Goal: Book appointment/travel/reservation

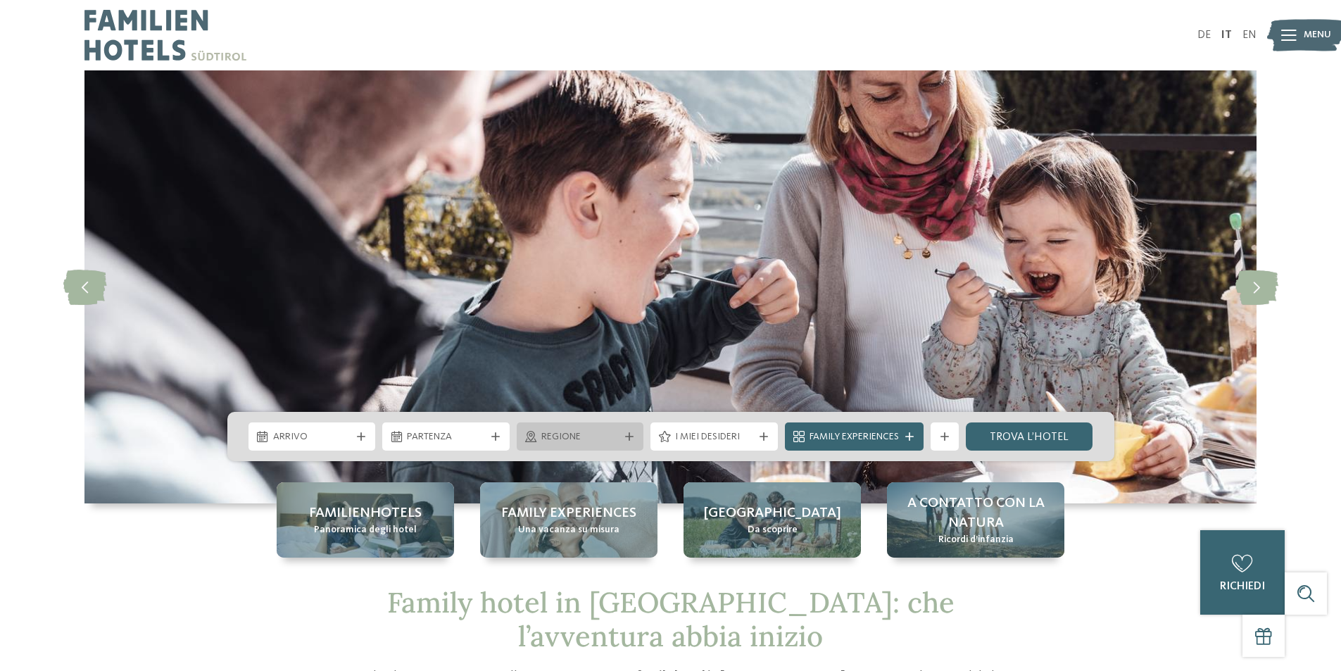
click at [629, 437] on icon at bounding box center [629, 436] width 8 height 8
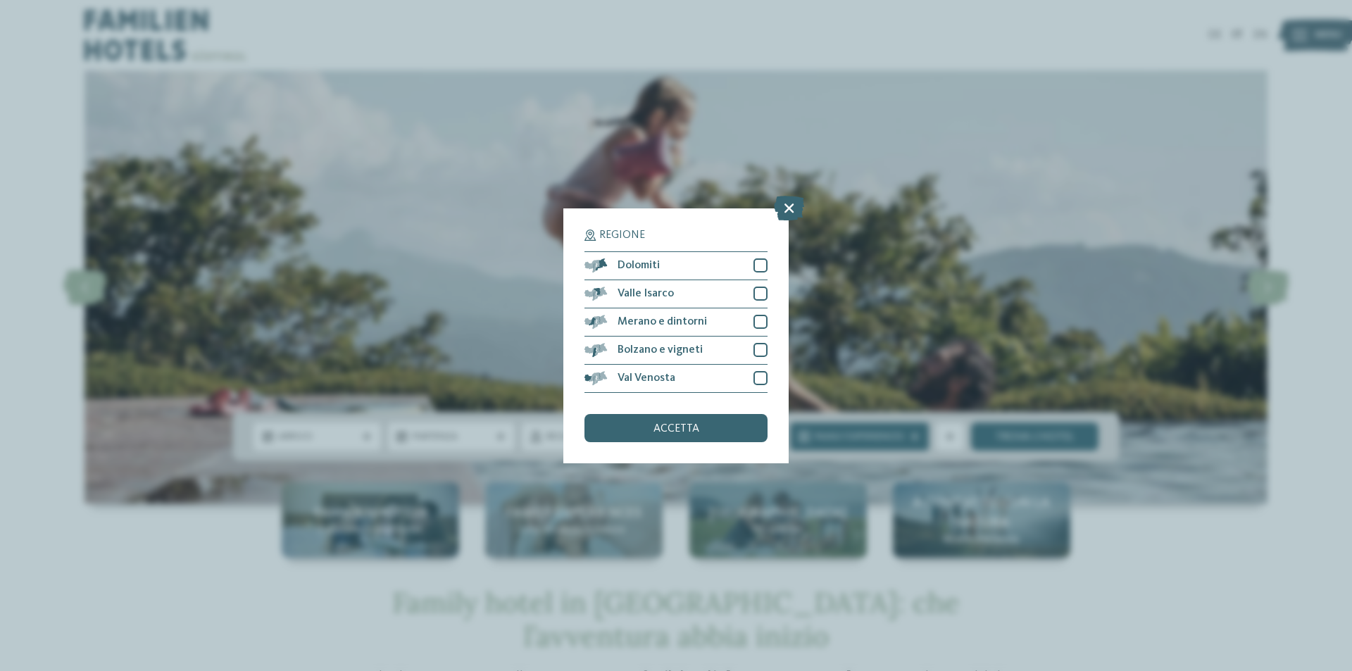
click at [1278, 555] on div "Regione Dolomiti" at bounding box center [676, 335] width 1352 height 671
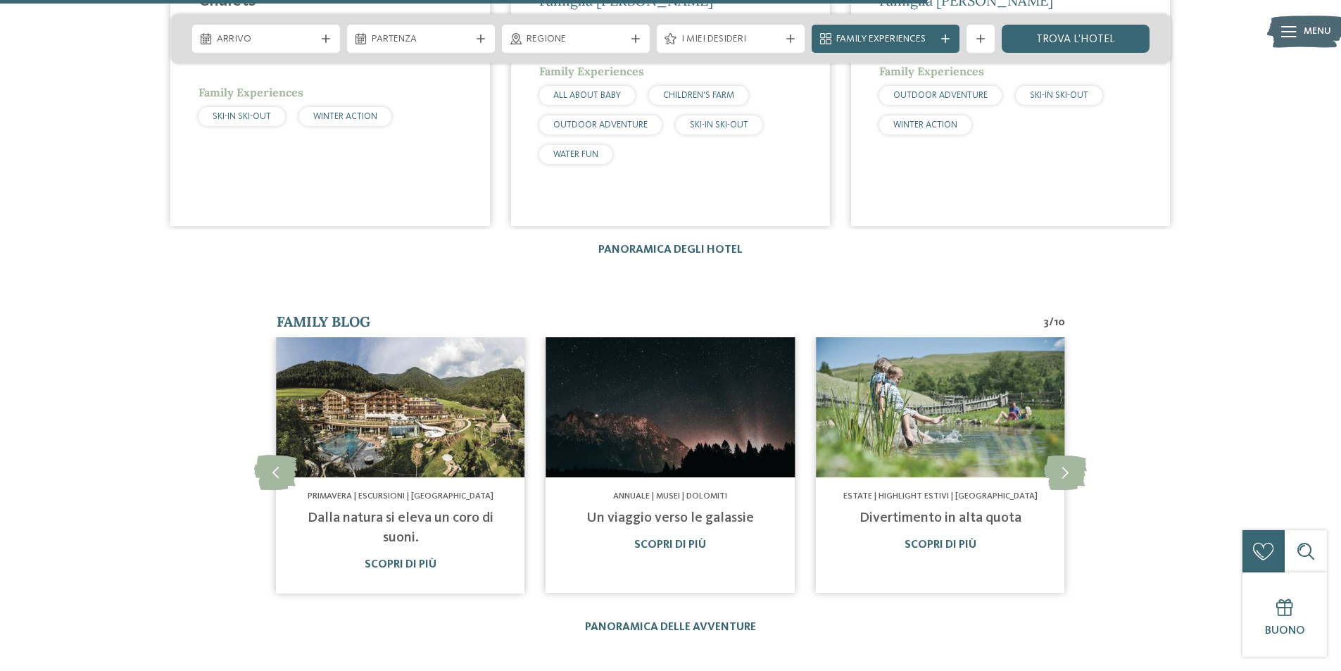
scroll to position [2886, 0]
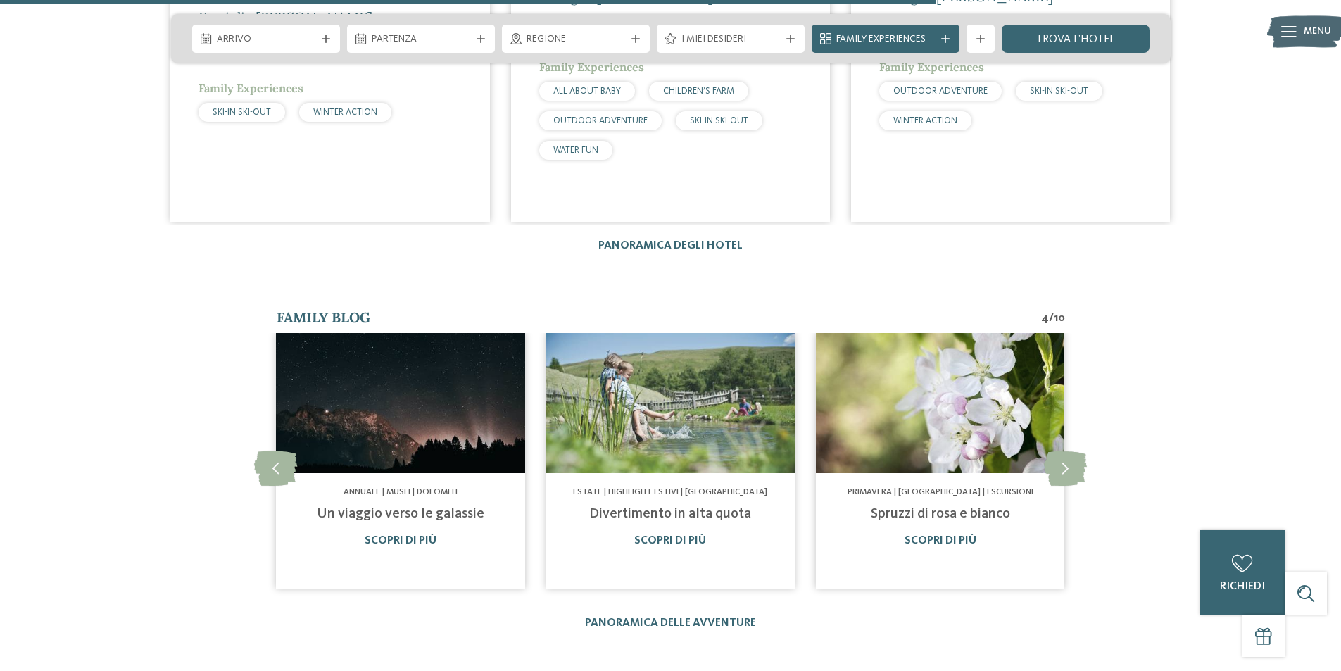
drag, startPoint x: 1315, startPoint y: 455, endPoint x: 1257, endPoint y: 410, distance: 73.7
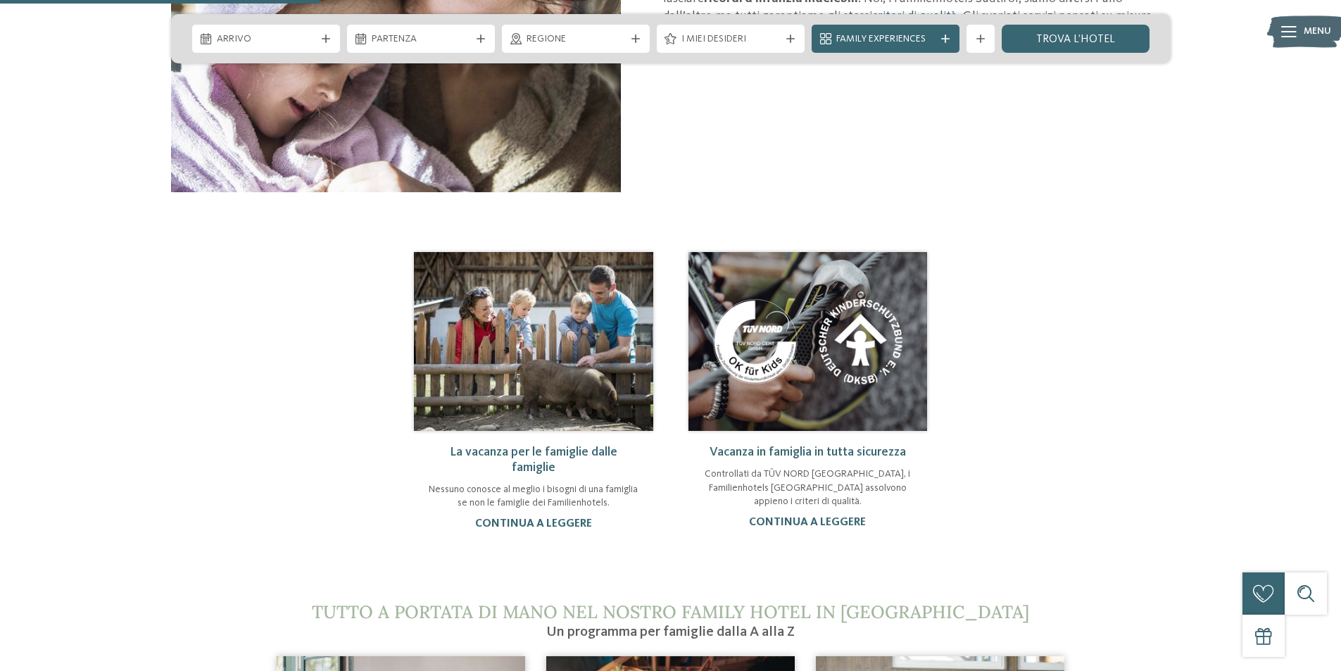
scroll to position [986, 0]
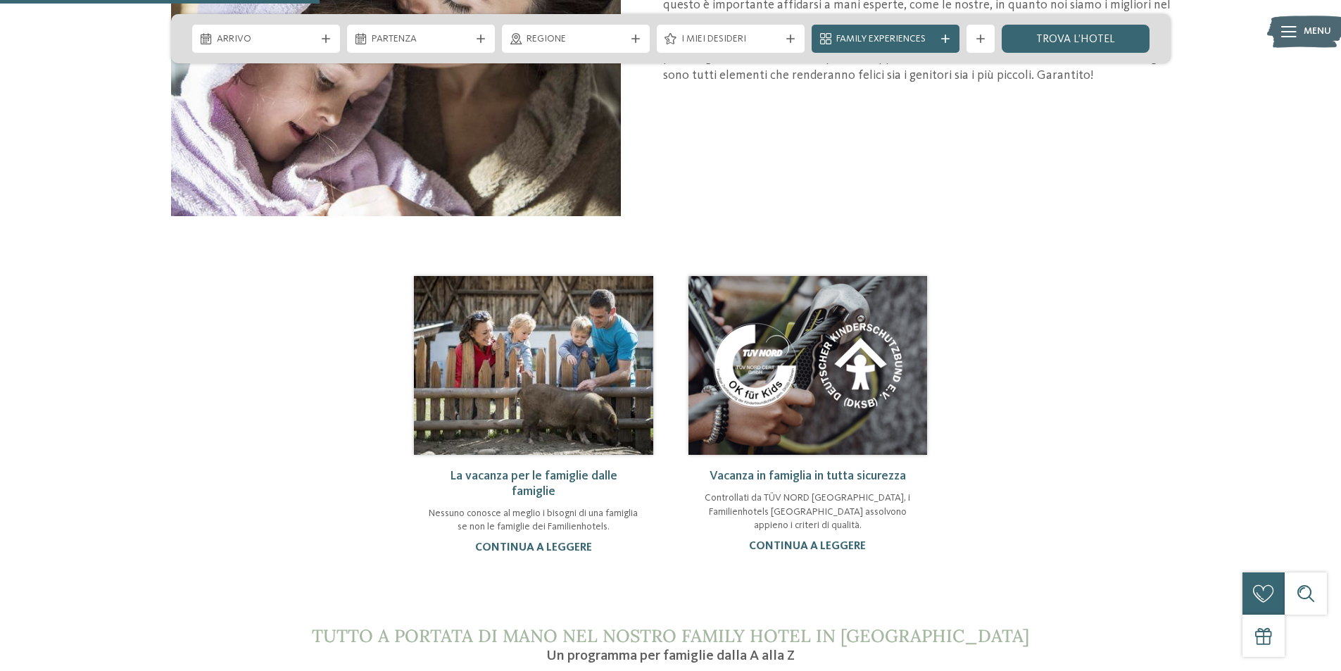
click at [563, 406] on img at bounding box center [533, 365] width 239 height 179
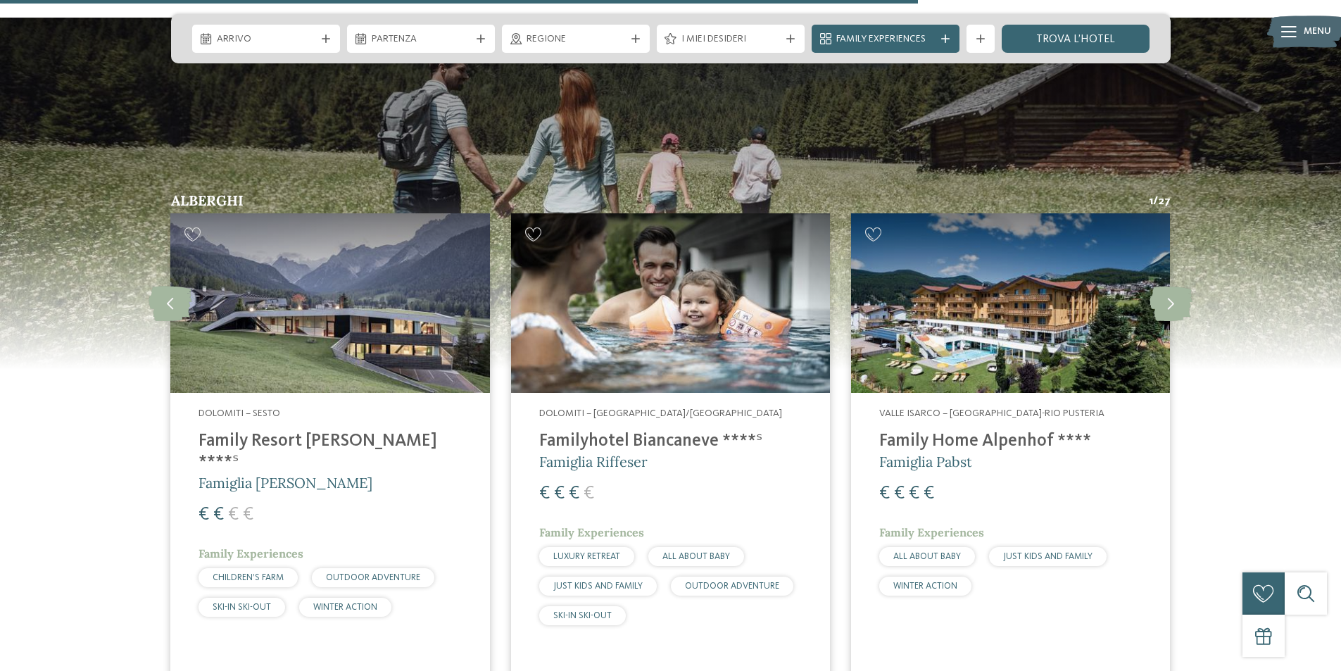
scroll to position [1760, 0]
click at [348, 322] on img at bounding box center [329, 304] width 319 height 180
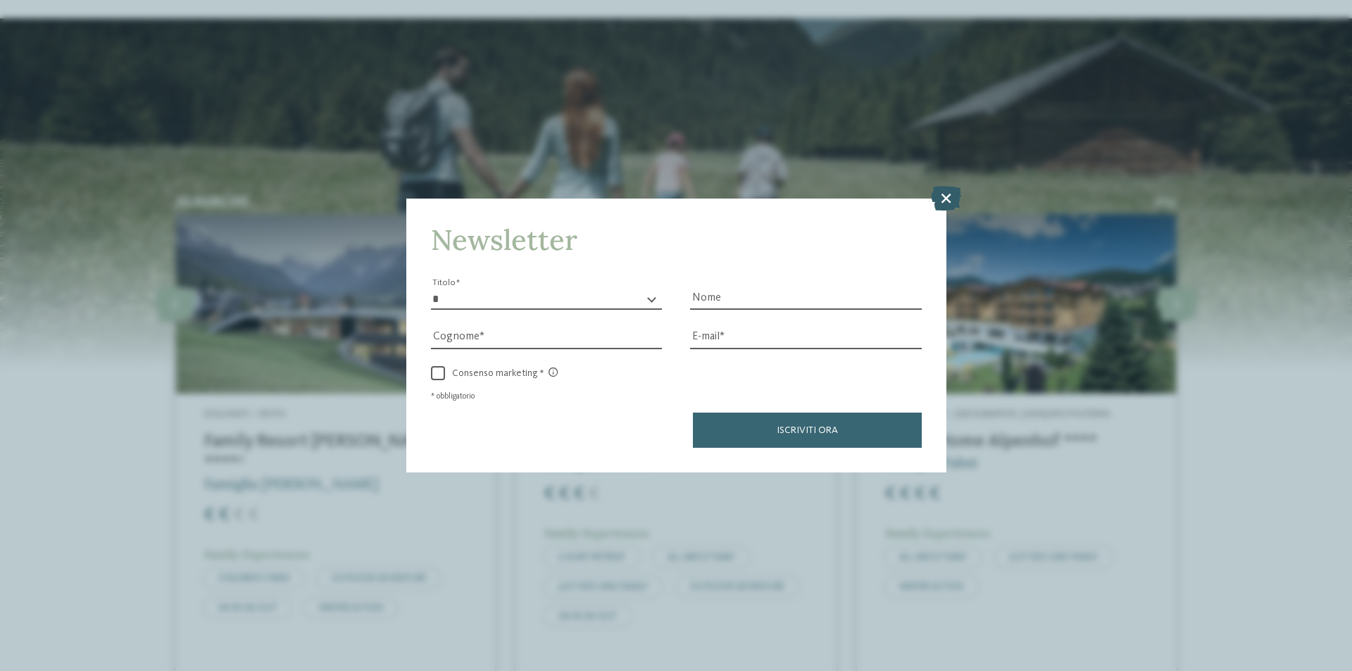
click at [939, 198] on icon at bounding box center [946, 198] width 30 height 25
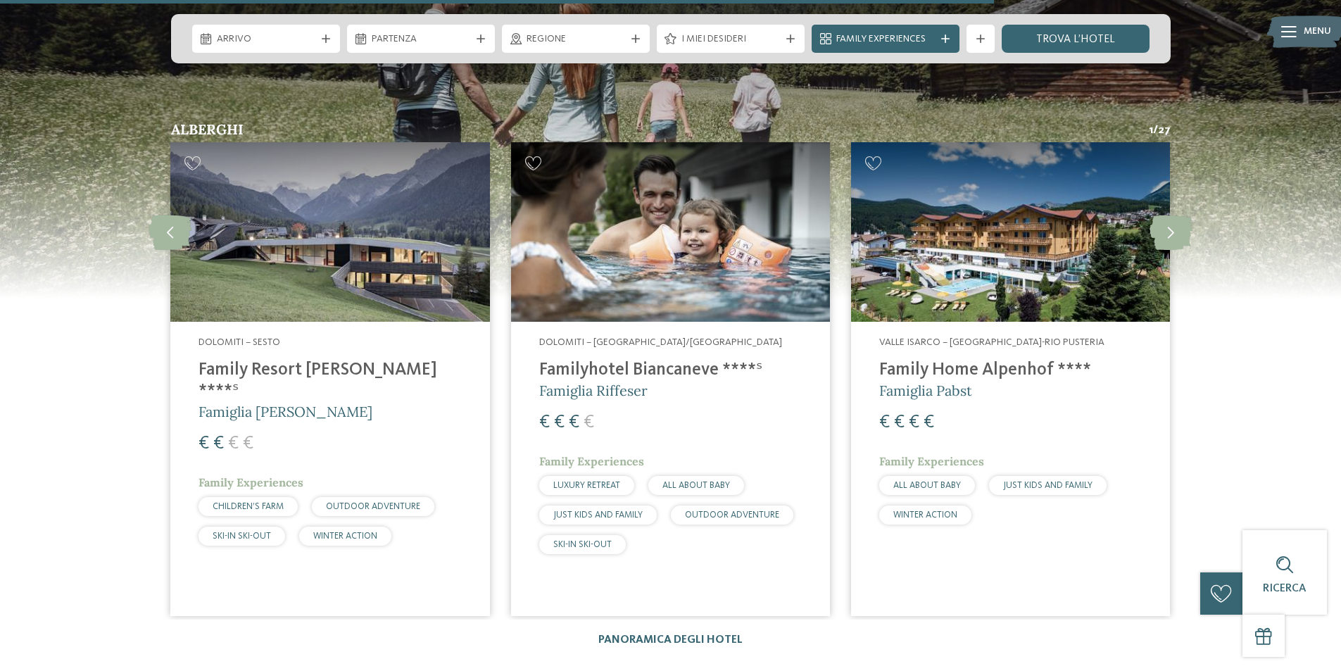
scroll to position [1830, 0]
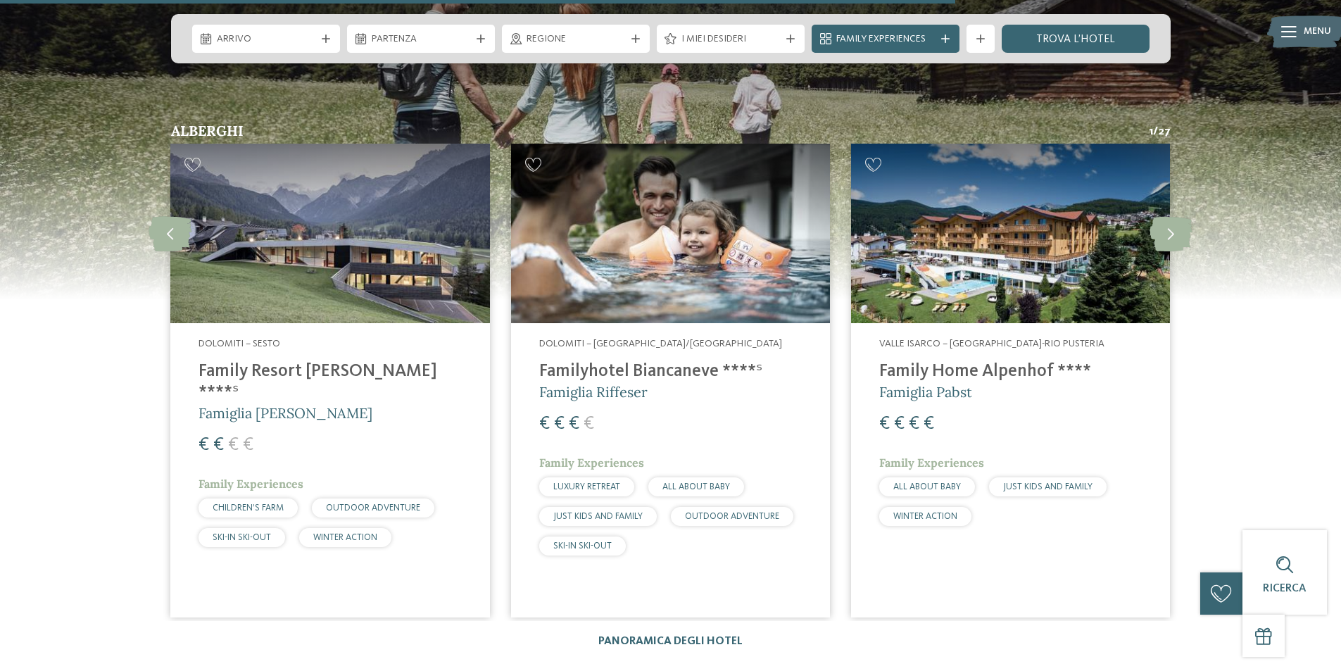
click at [915, 256] on img at bounding box center [1010, 234] width 319 height 180
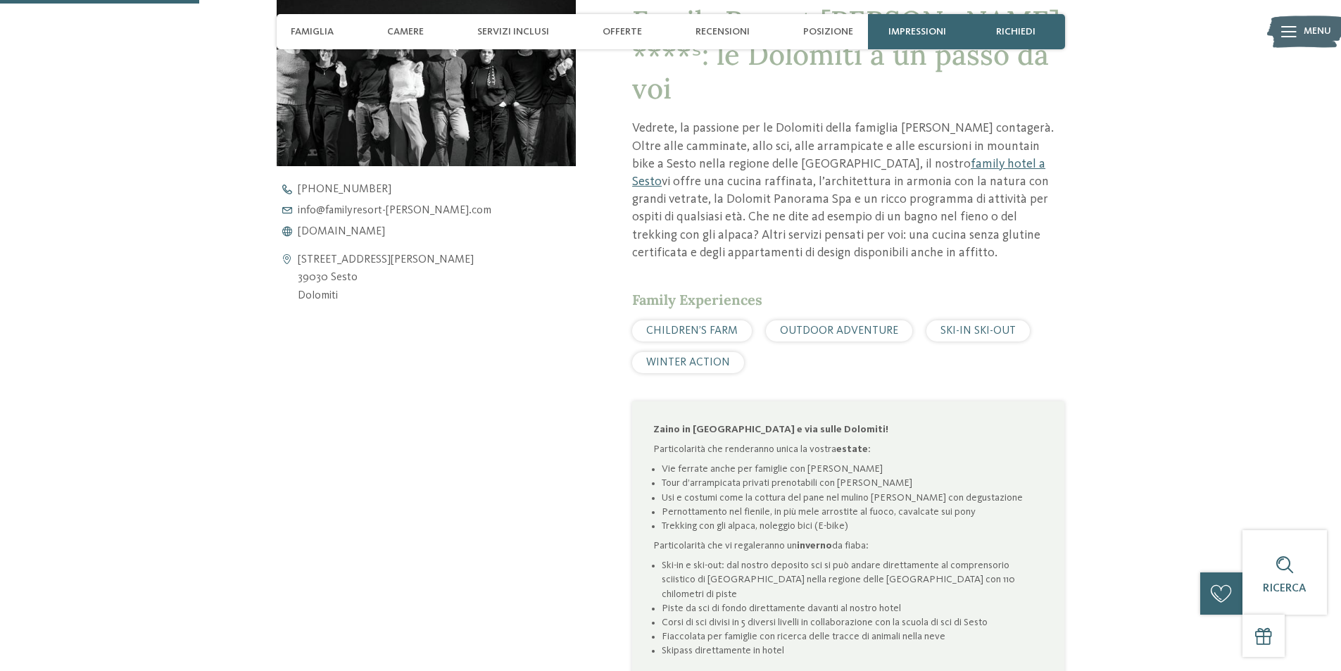
scroll to position [634, 0]
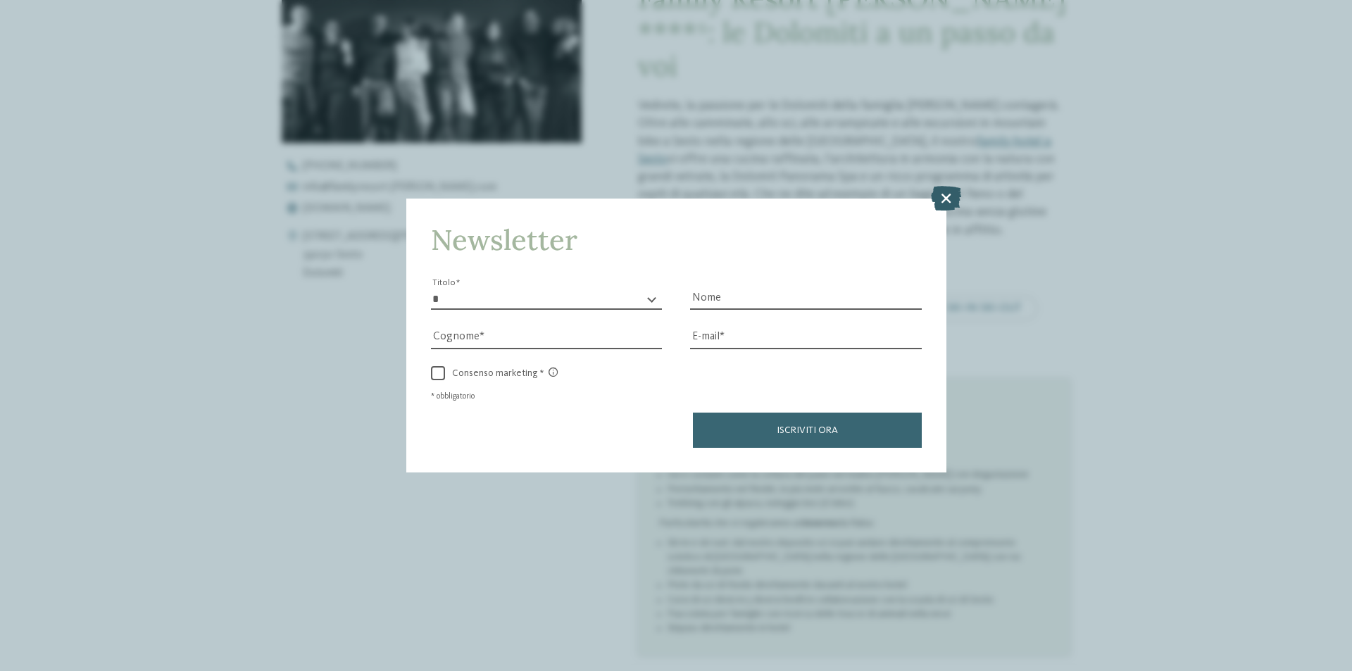
click at [948, 198] on icon at bounding box center [946, 198] width 30 height 25
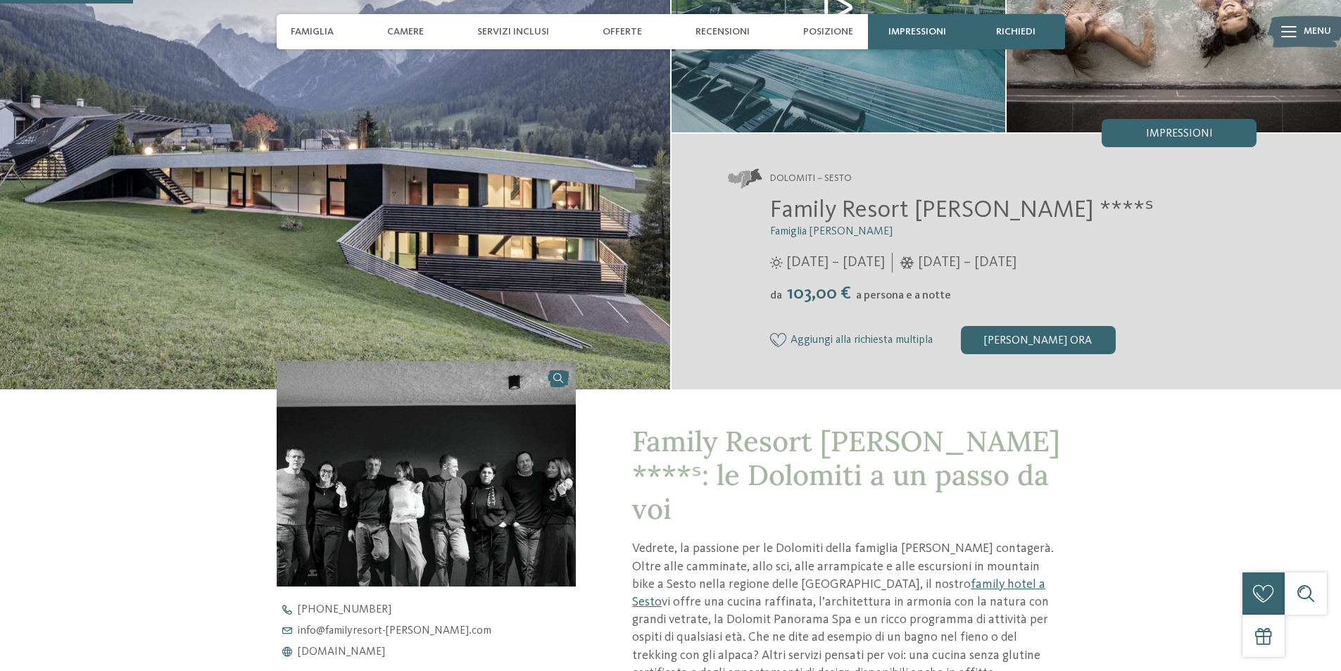
scroll to position [0, 0]
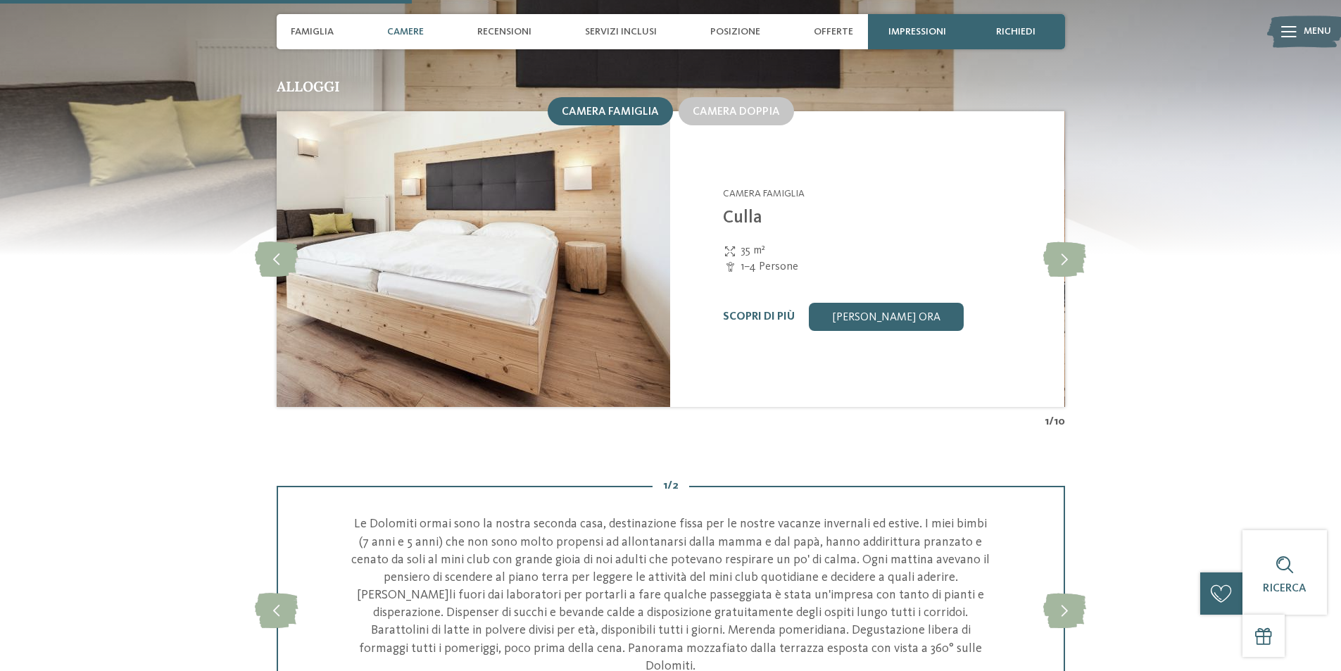
scroll to position [1267, 0]
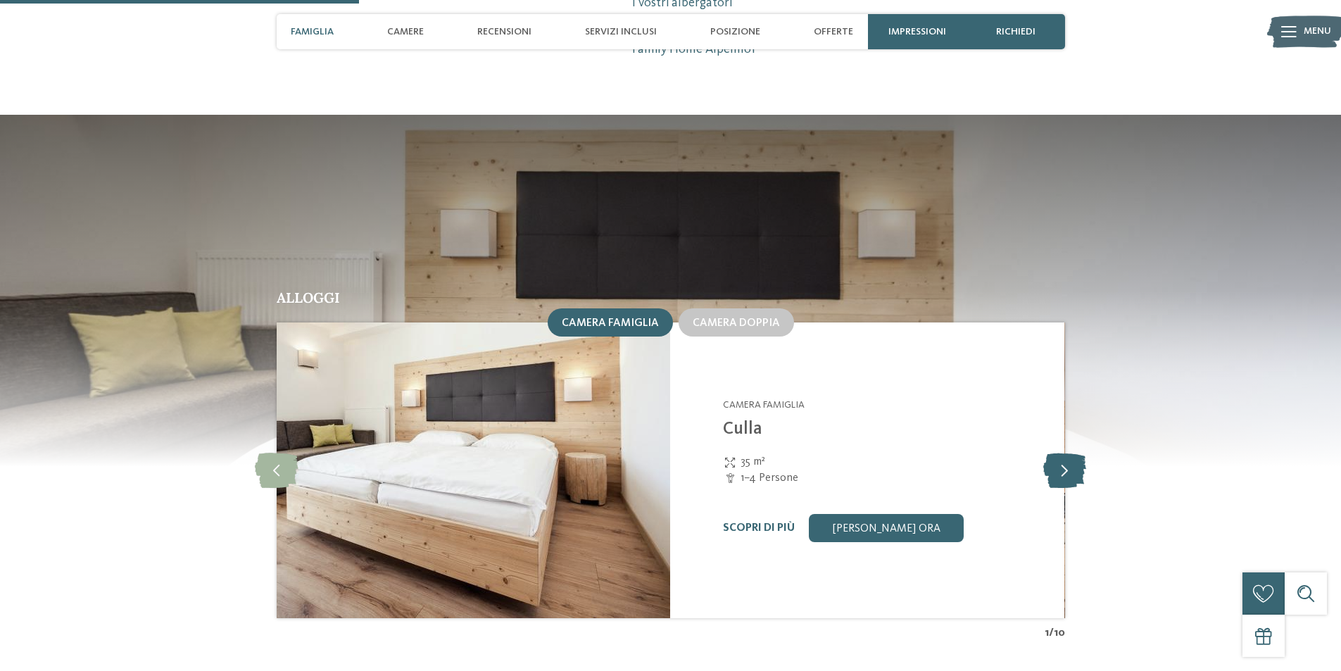
click at [1060, 453] on icon at bounding box center [1064, 470] width 43 height 35
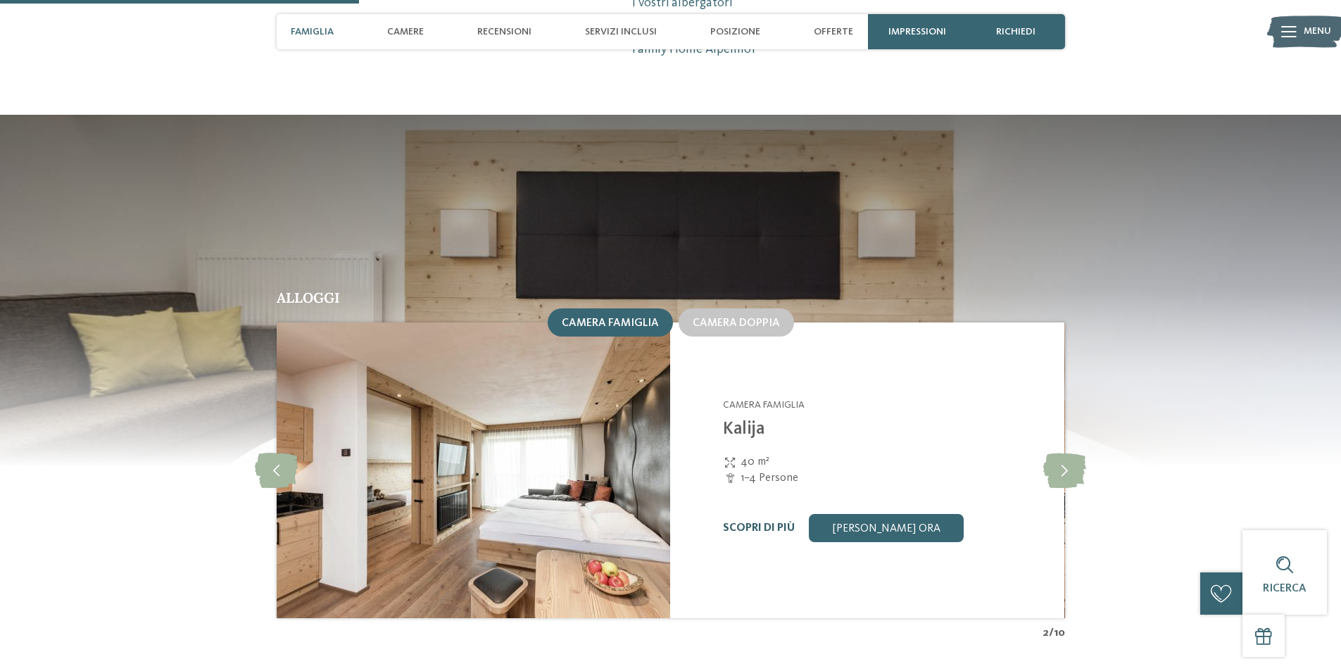
click at [777, 522] on link "Scopri di più" at bounding box center [759, 527] width 72 height 11
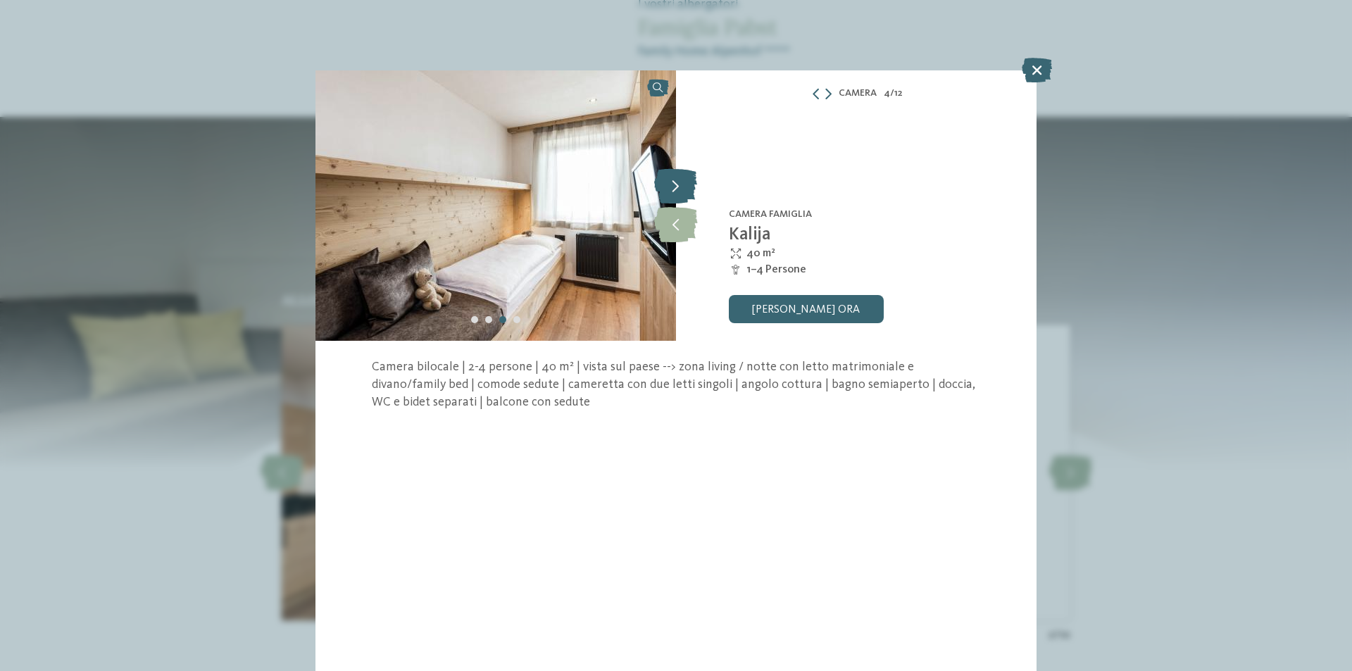
click at [679, 186] on icon at bounding box center [675, 185] width 43 height 35
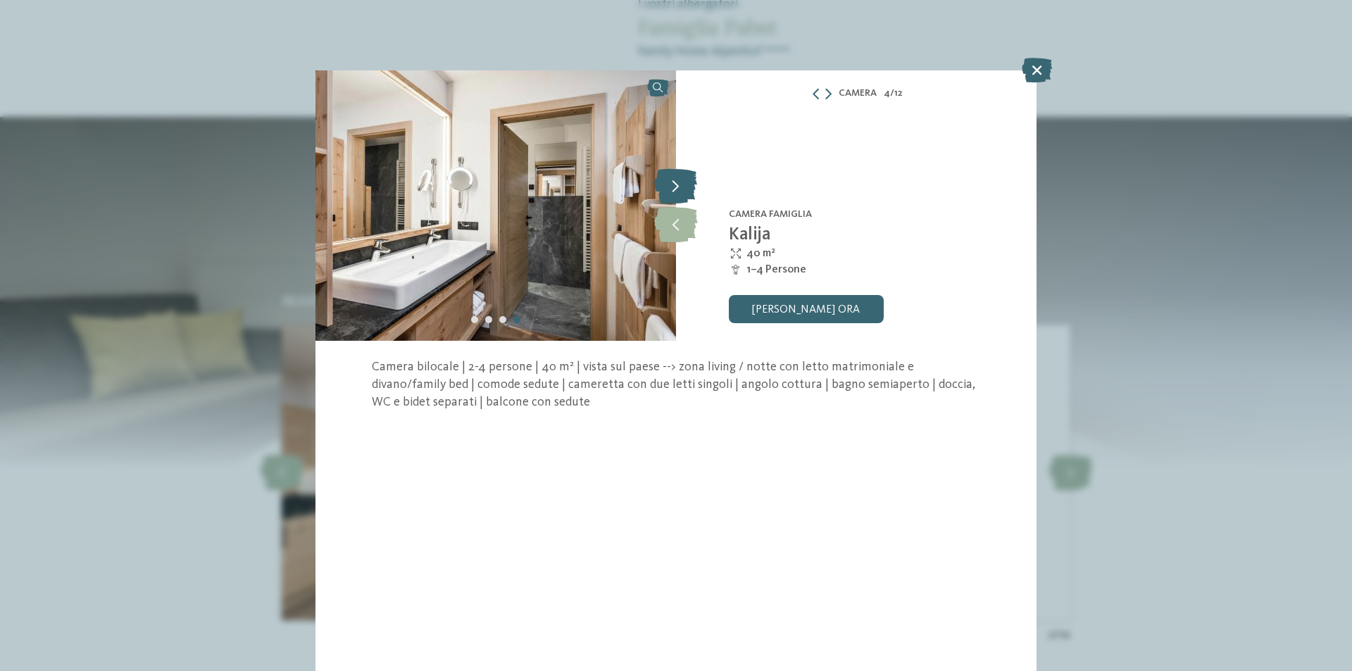
click at [679, 186] on icon at bounding box center [675, 185] width 43 height 35
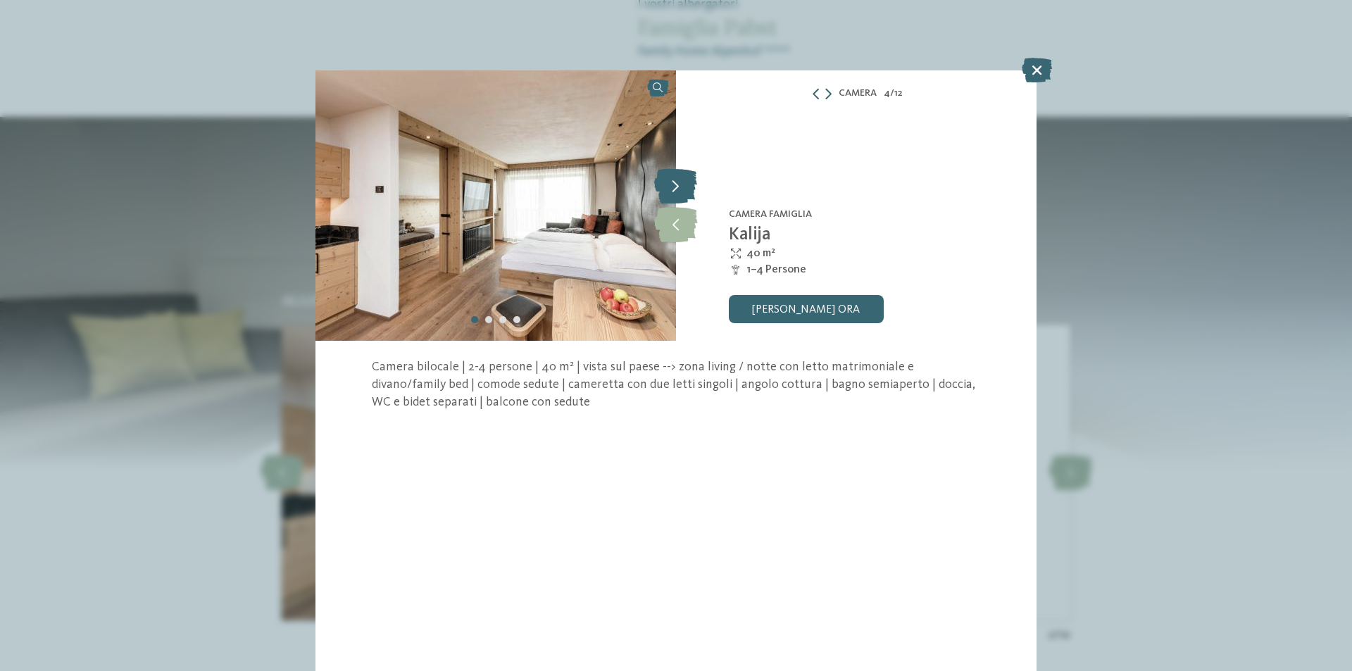
click at [681, 181] on icon at bounding box center [675, 185] width 43 height 35
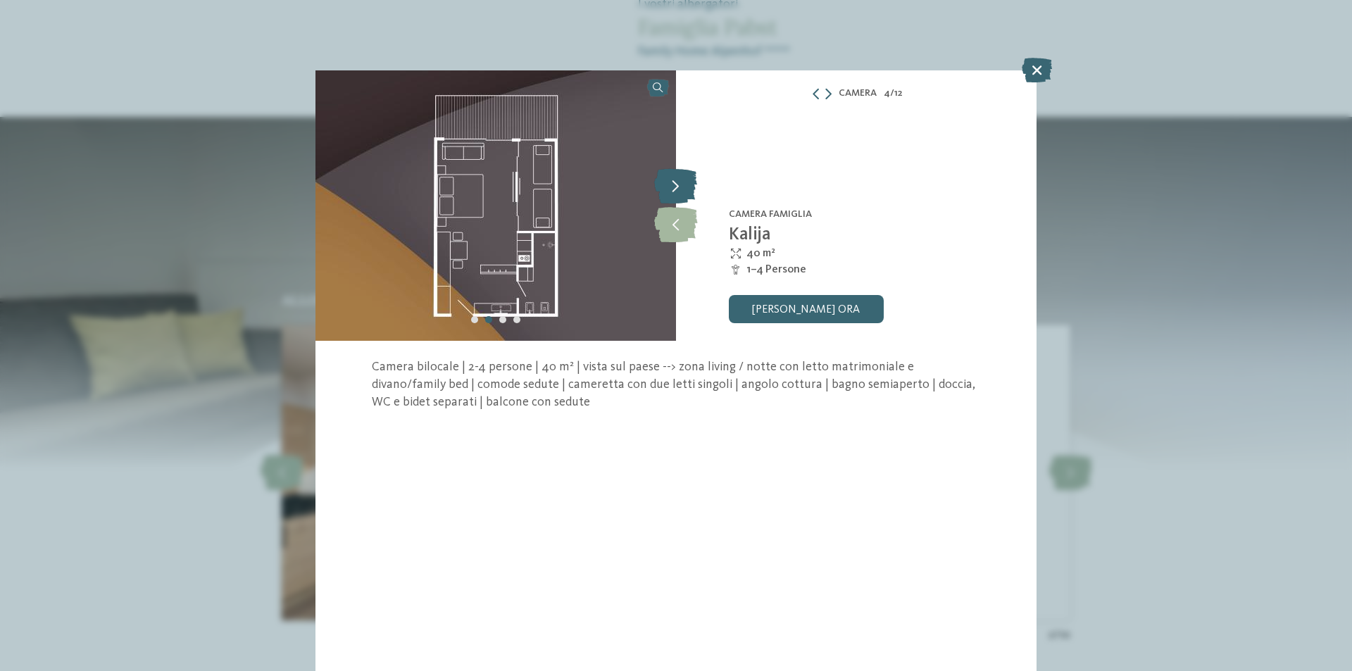
click at [681, 181] on icon at bounding box center [675, 185] width 43 height 35
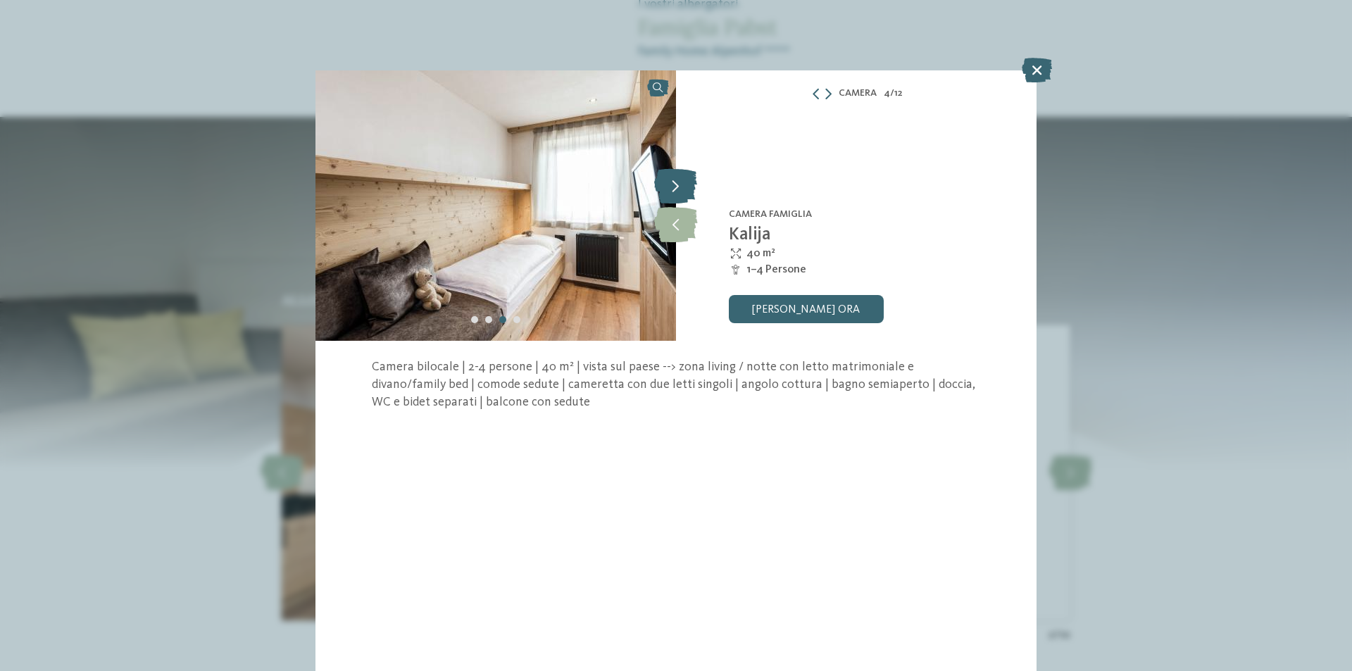
click at [681, 181] on icon at bounding box center [675, 185] width 43 height 35
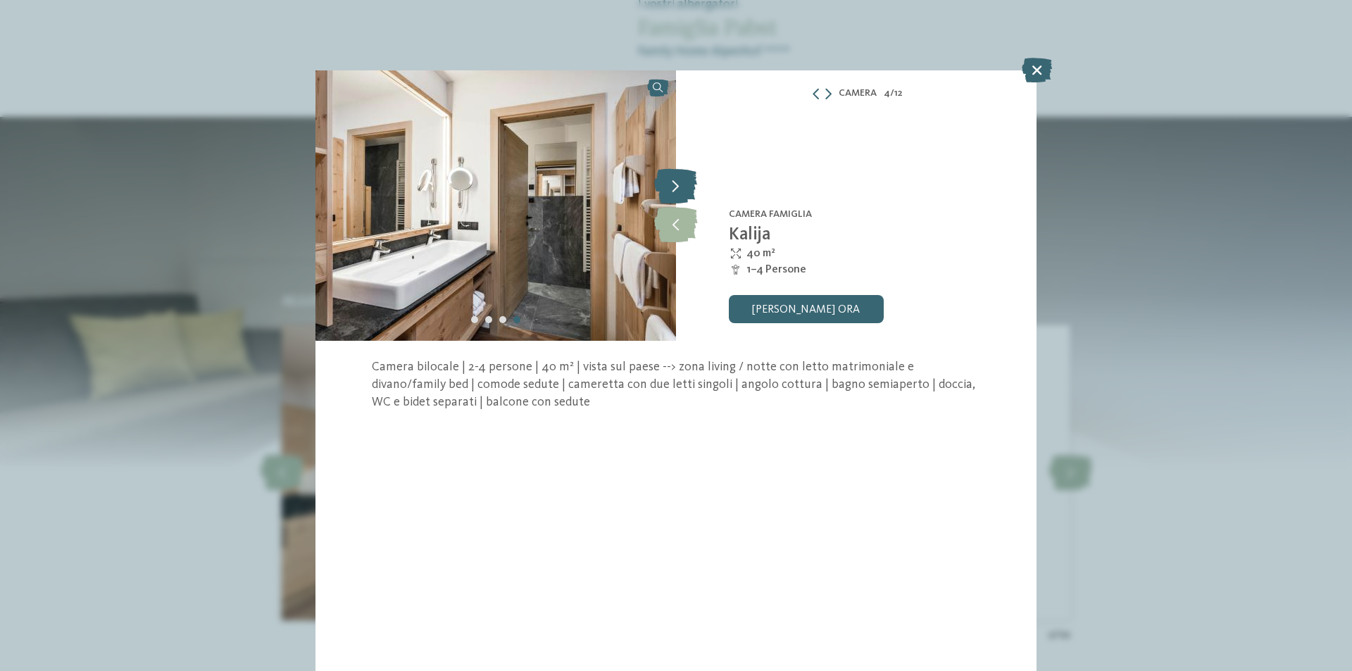
click at [678, 187] on icon at bounding box center [675, 185] width 43 height 35
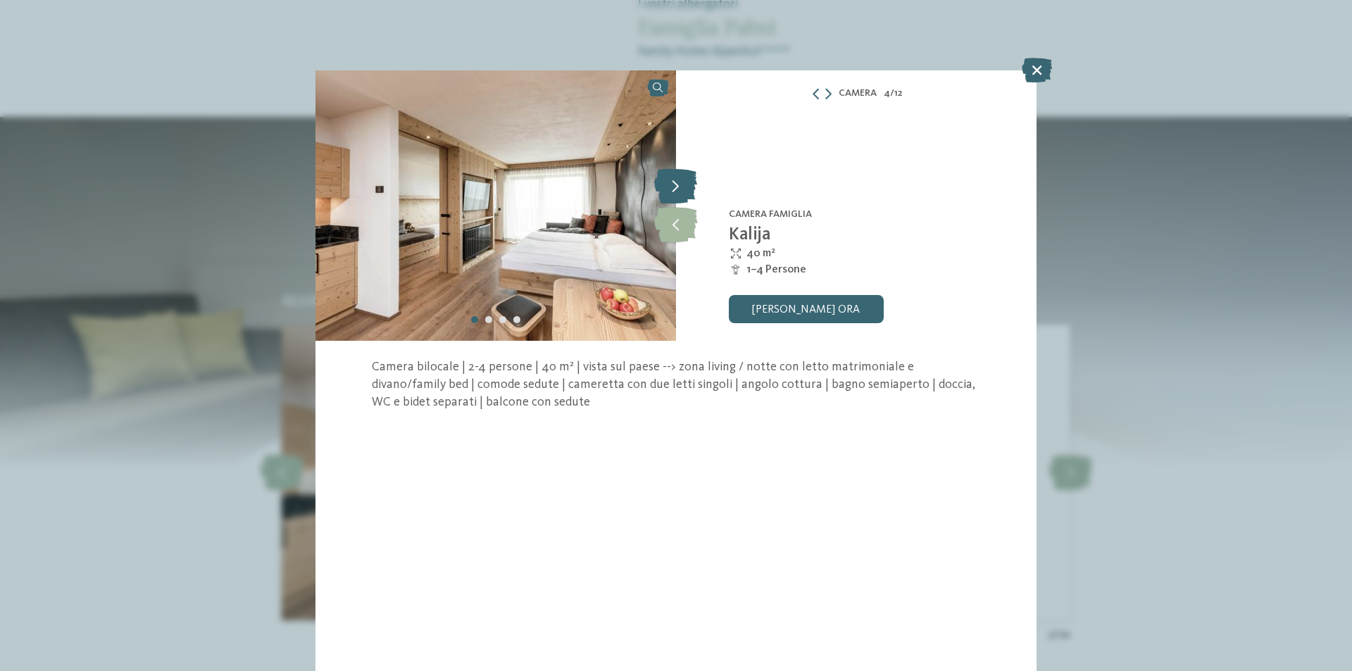
click at [678, 187] on icon at bounding box center [675, 185] width 43 height 35
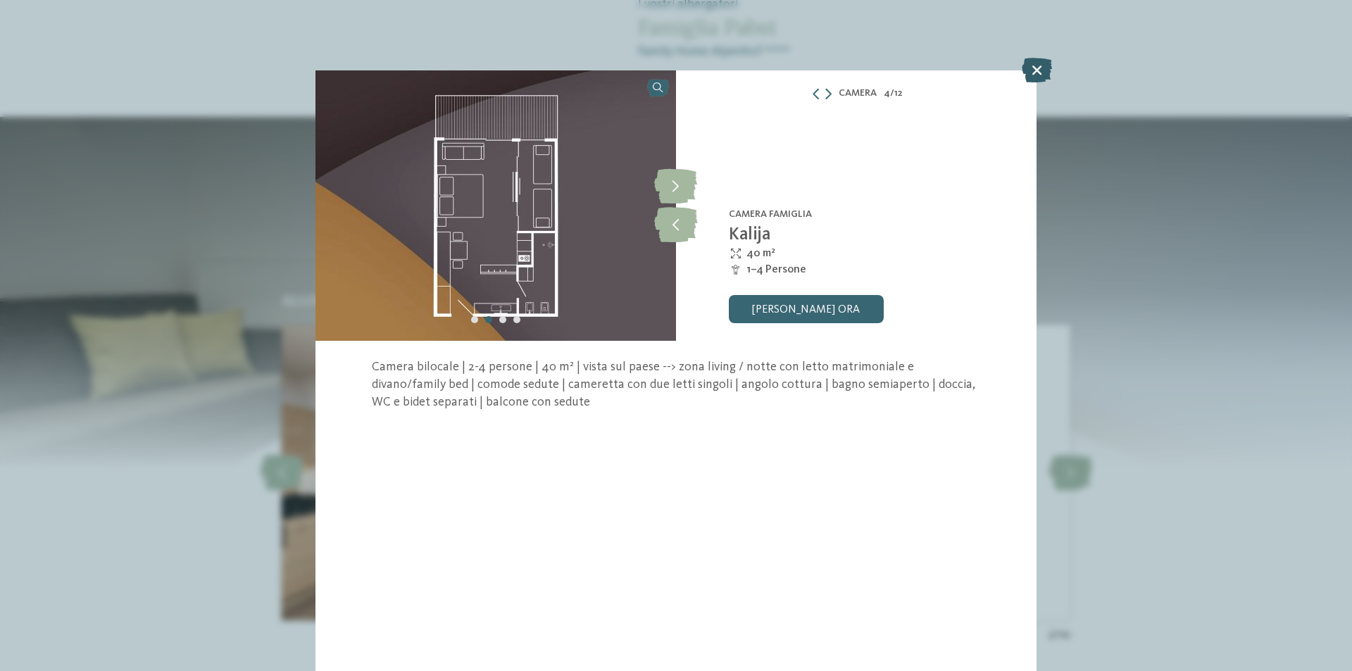
click at [1030, 62] on icon at bounding box center [1037, 70] width 30 height 25
